Goal: Information Seeking & Learning: Compare options

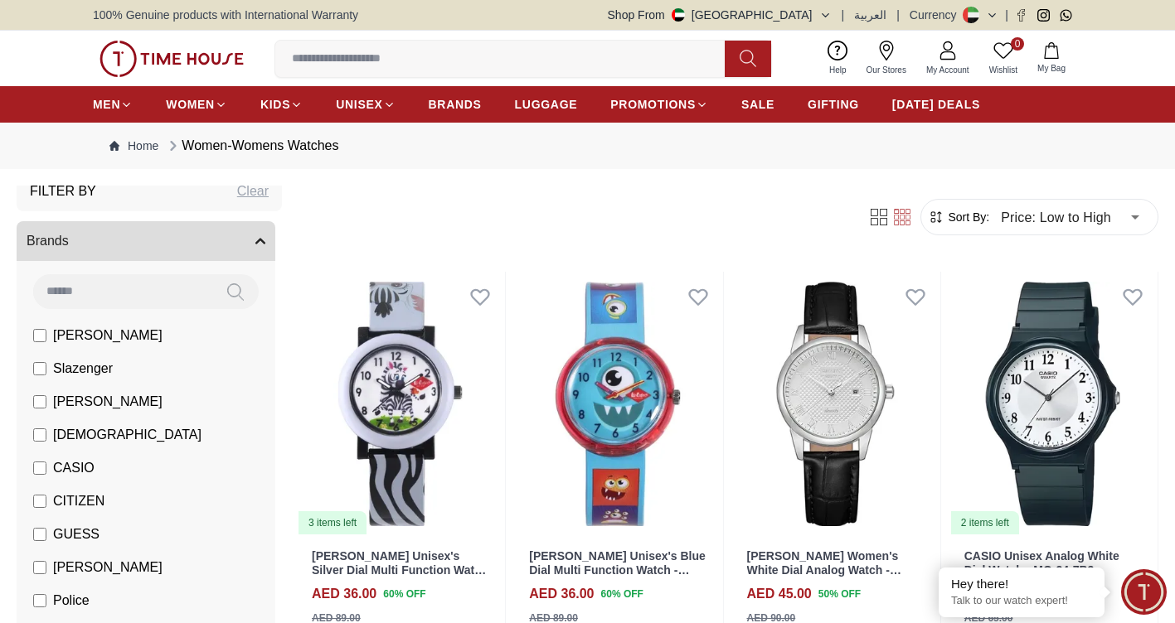
scroll to position [83, 0]
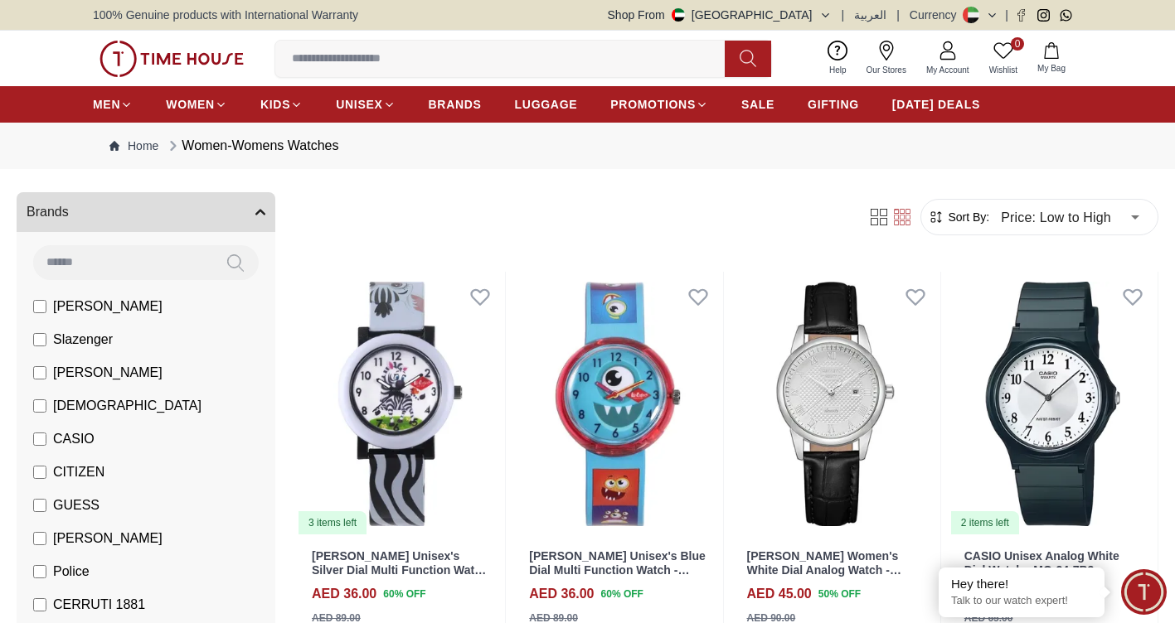
click at [52, 435] on label "CASIO" at bounding box center [63, 439] width 61 height 20
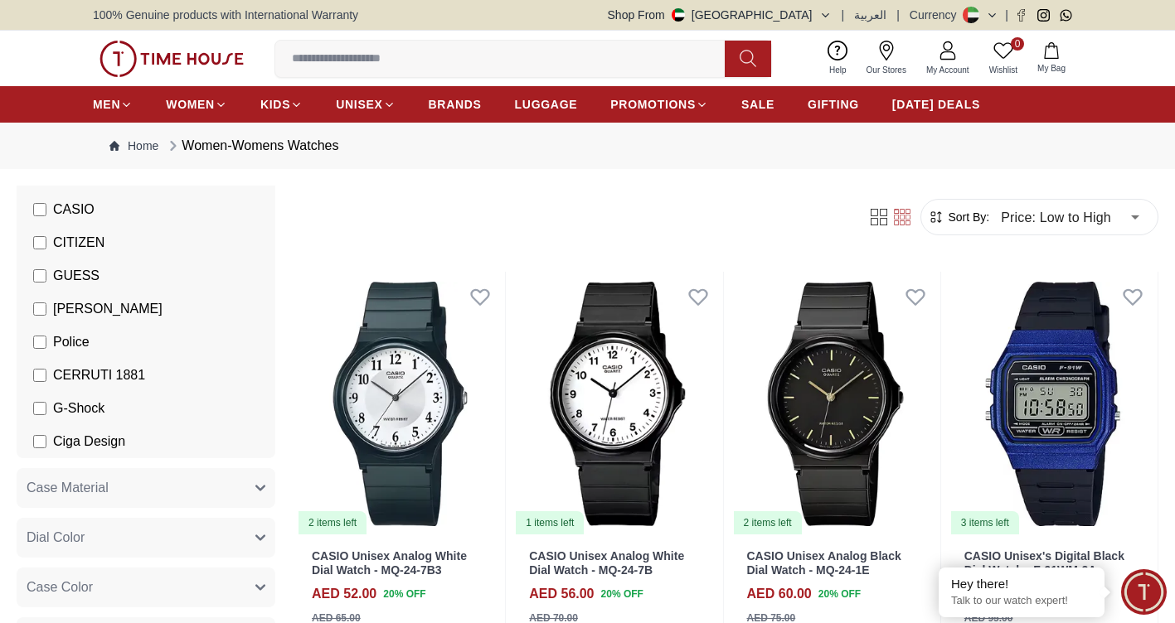
scroll to position [332, 0]
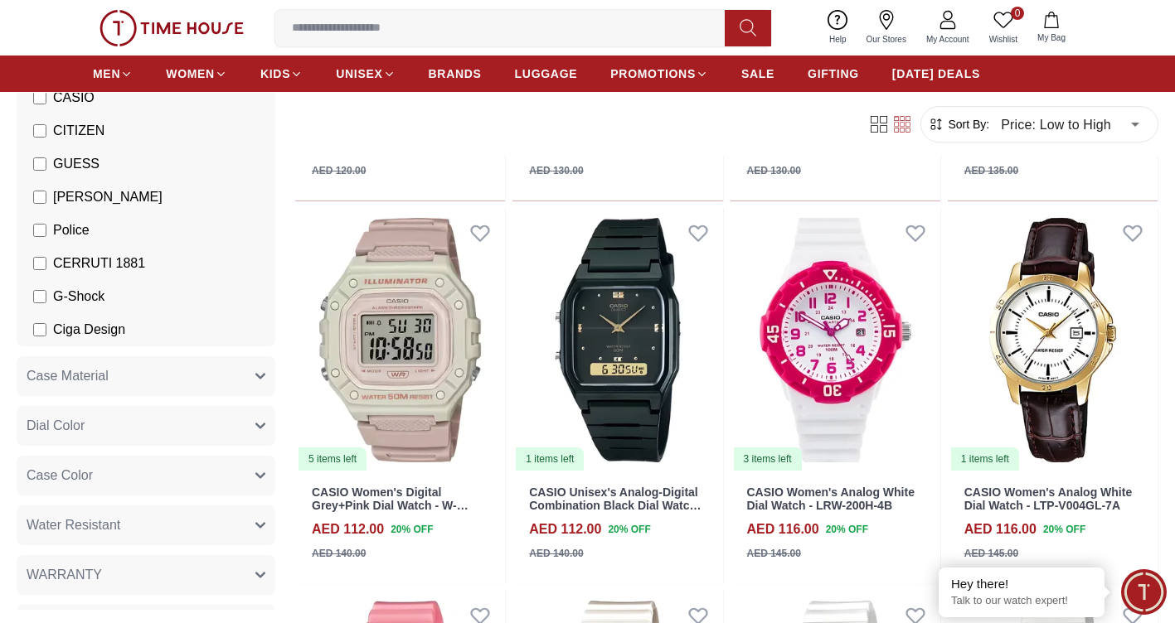
scroll to position [1243, 0]
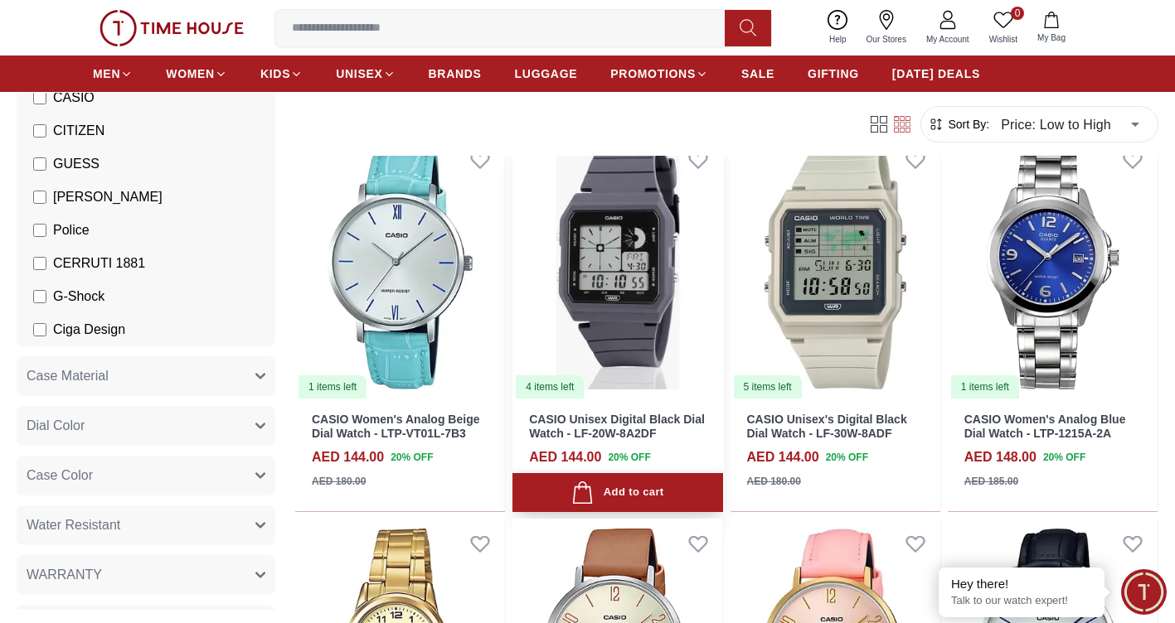
scroll to position [3233, 0]
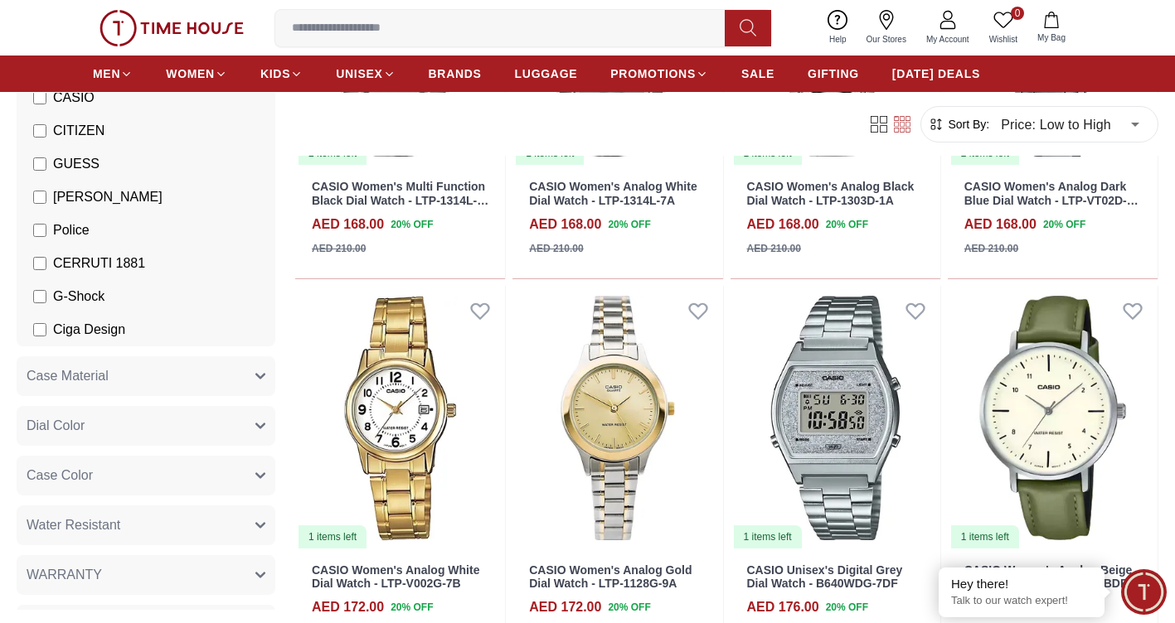
scroll to position [5388, 0]
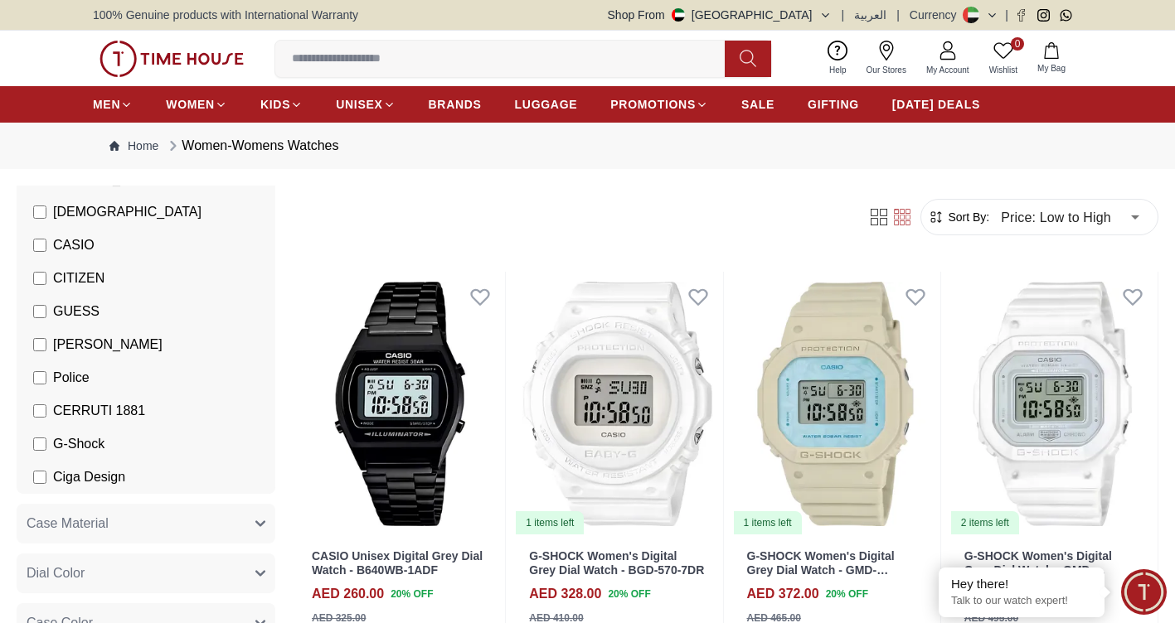
scroll to position [291, 0]
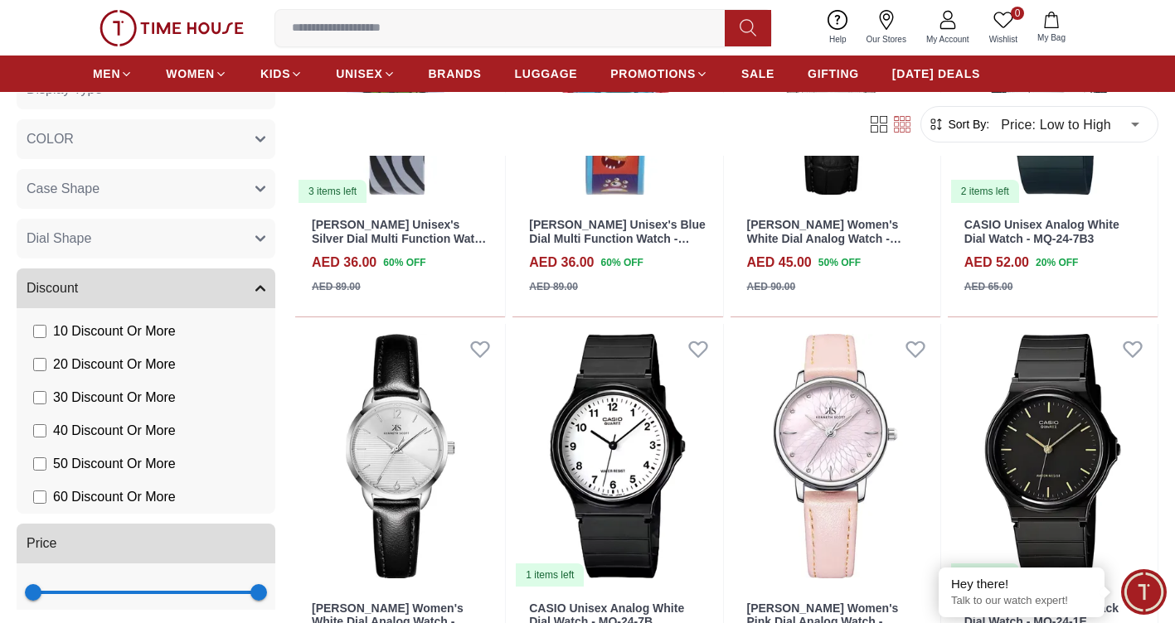
scroll to position [1037, 0]
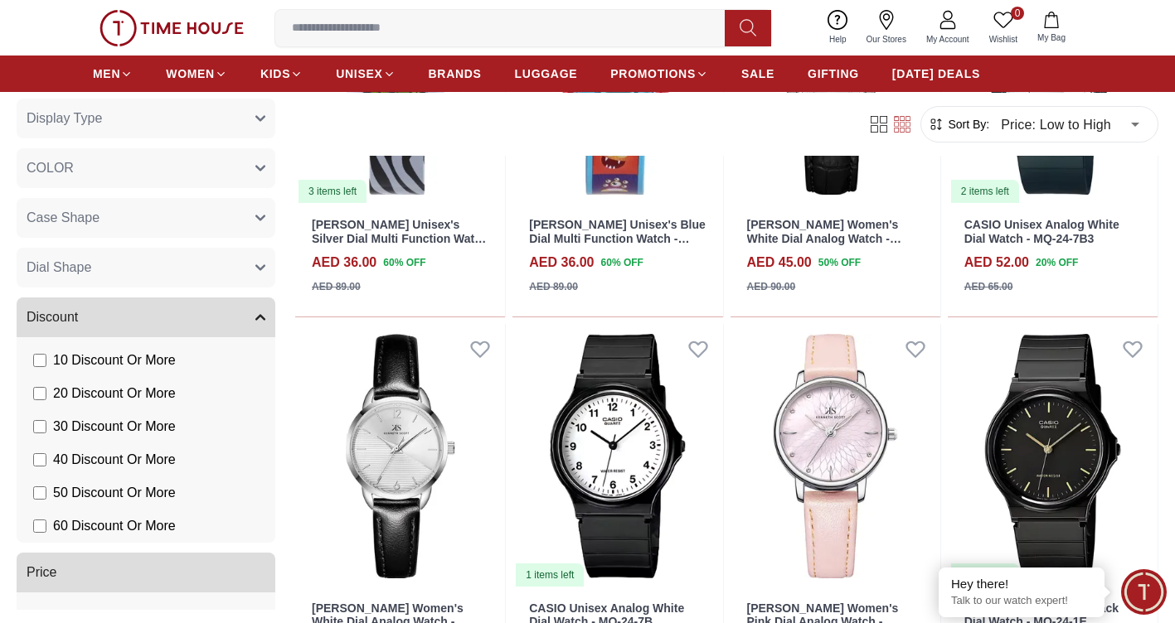
click at [240, 317] on button "Discount" at bounding box center [146, 318] width 259 height 40
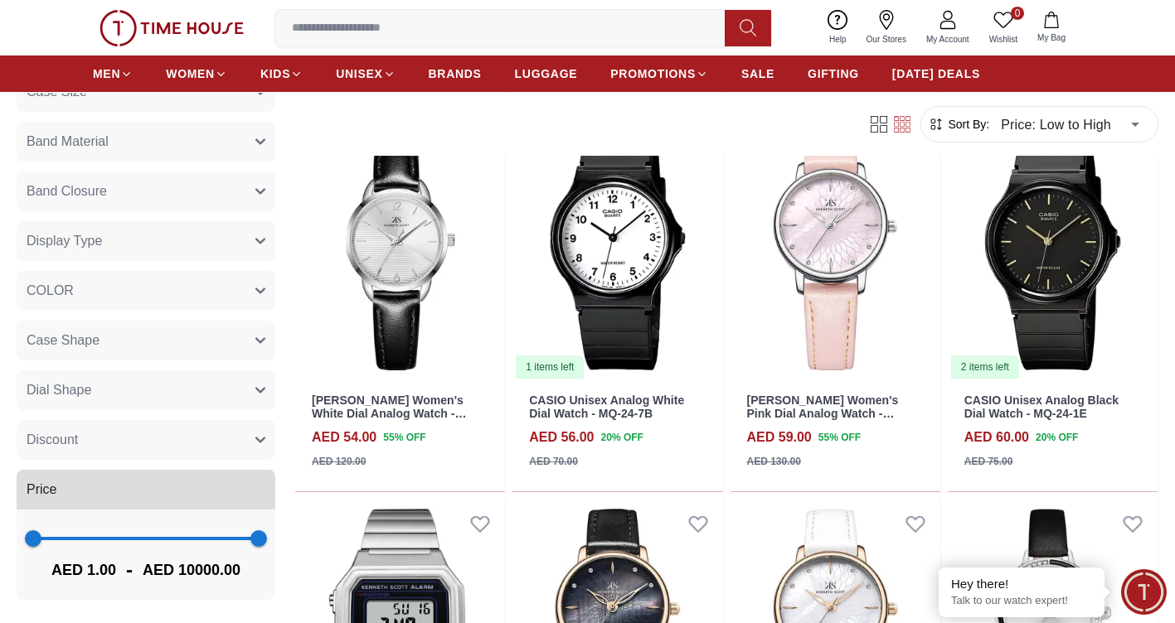
scroll to position [580, 0]
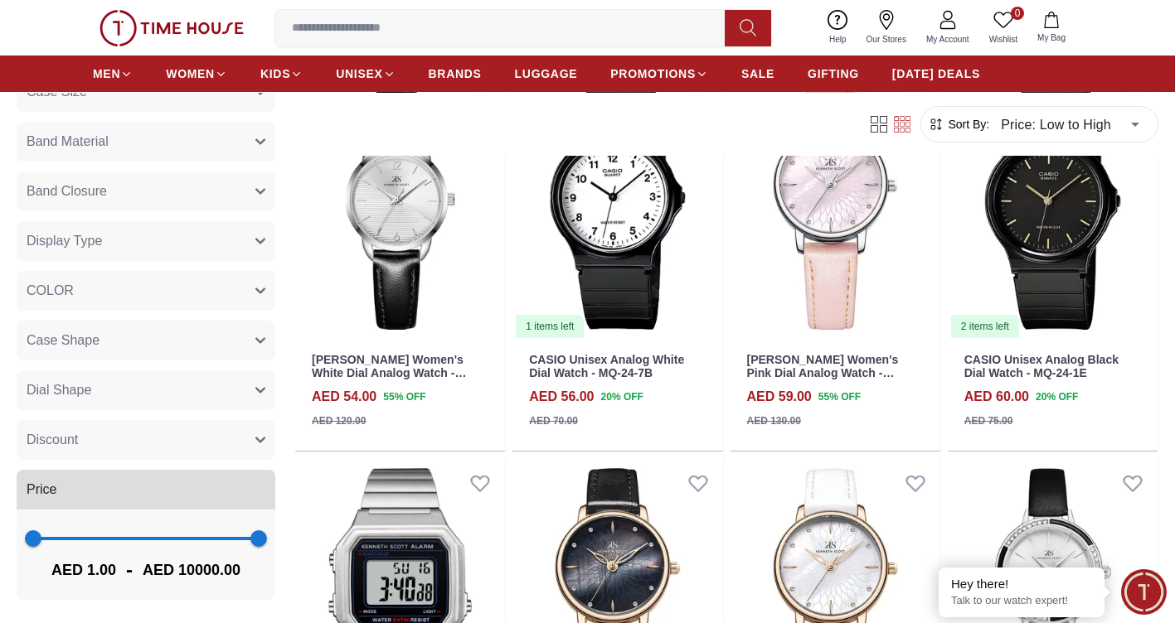
type input "****"
click at [141, 538] on span "1 5059" at bounding box center [145, 538] width 225 height 25
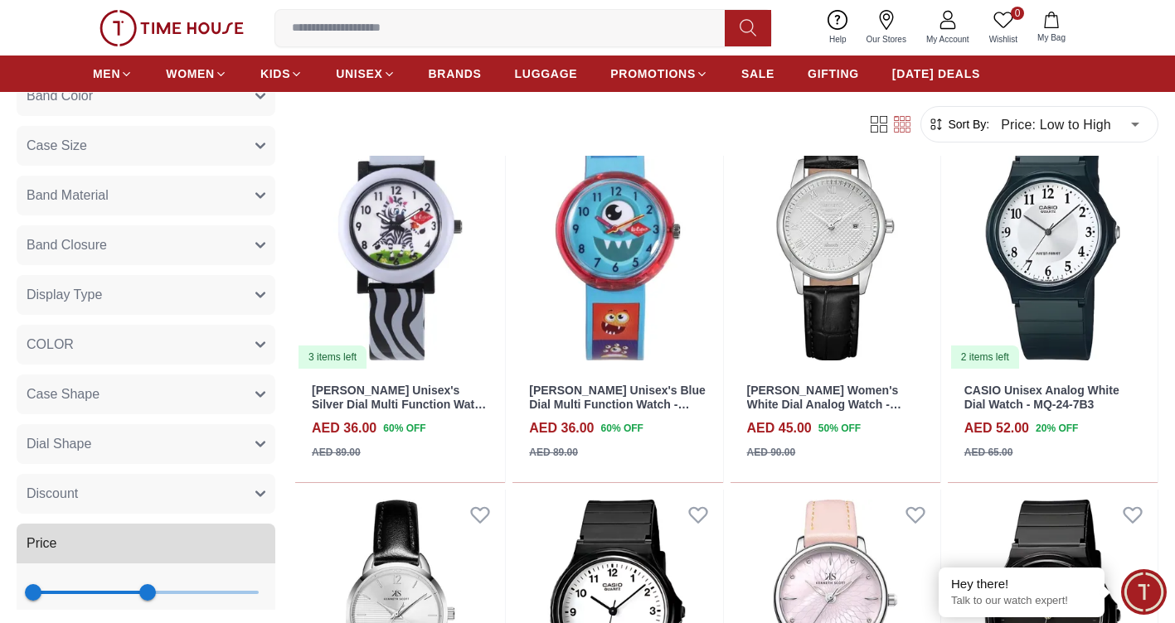
scroll to position [831, 0]
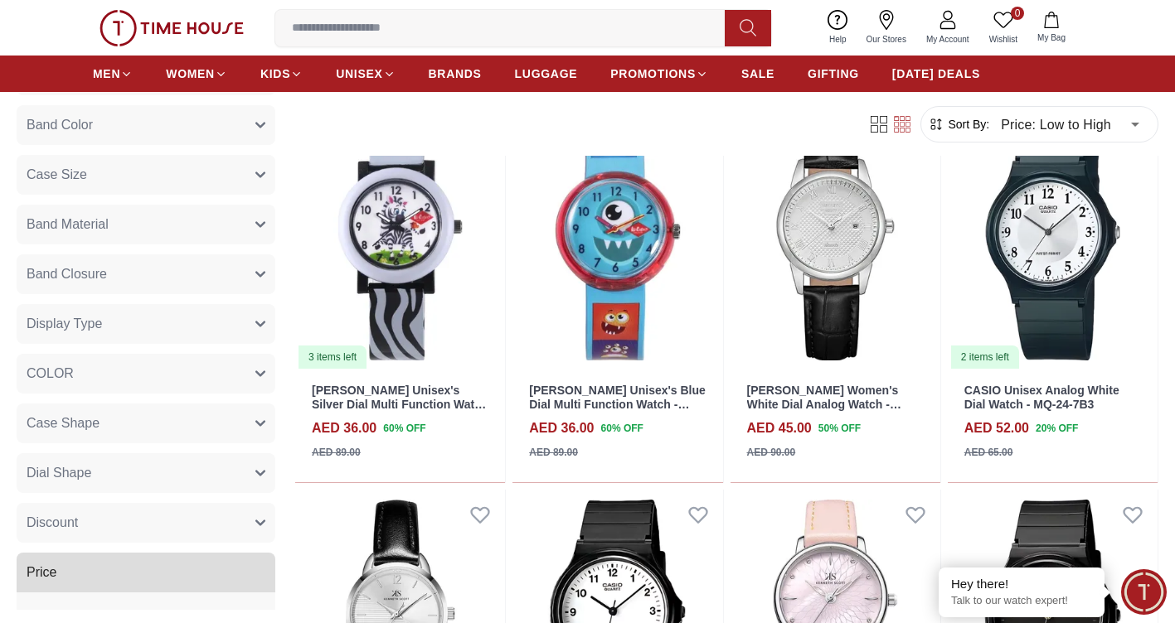
click at [193, 319] on button "Display Type" at bounding box center [146, 324] width 259 height 40
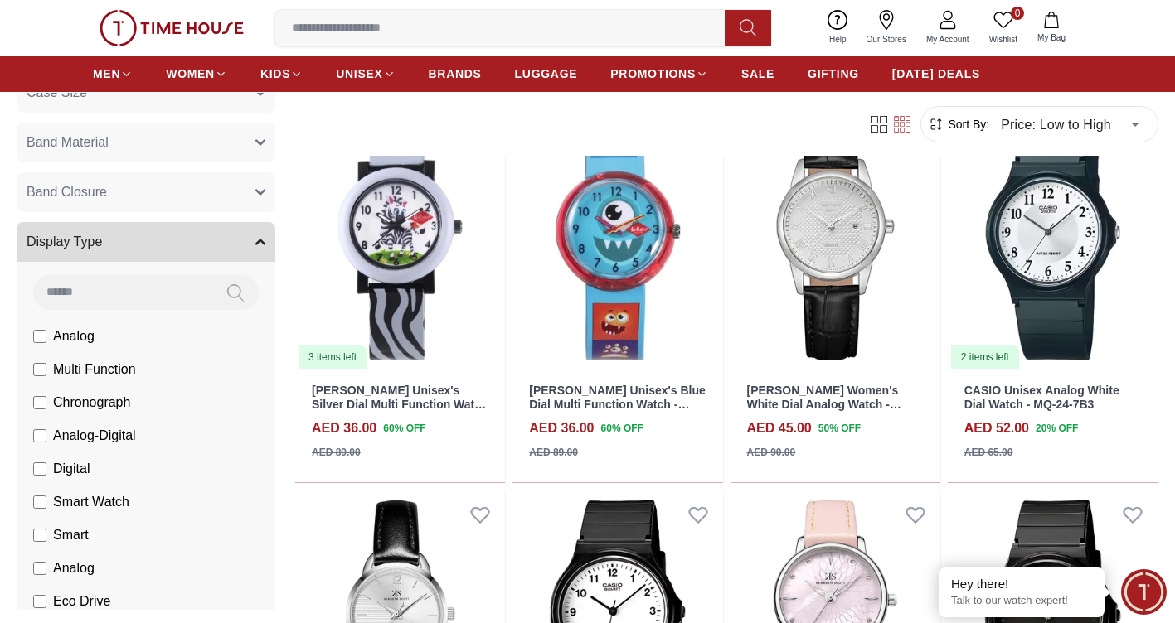
scroll to position [914, 0]
click at [106, 493] on span "Smart Watch" at bounding box center [91, 502] width 76 height 20
